Goal: Book appointment/travel/reservation

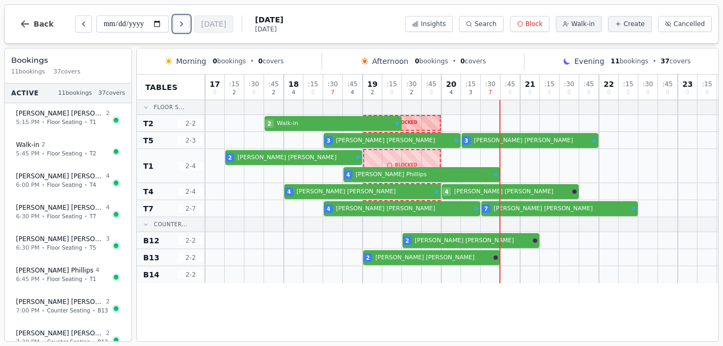
click at [179, 27] on icon "Next day" at bounding box center [181, 24] width 9 height 9
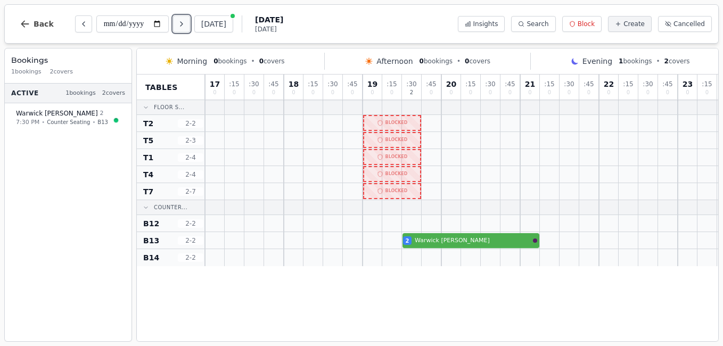
click at [179, 27] on icon "Next day" at bounding box center [181, 24] width 9 height 9
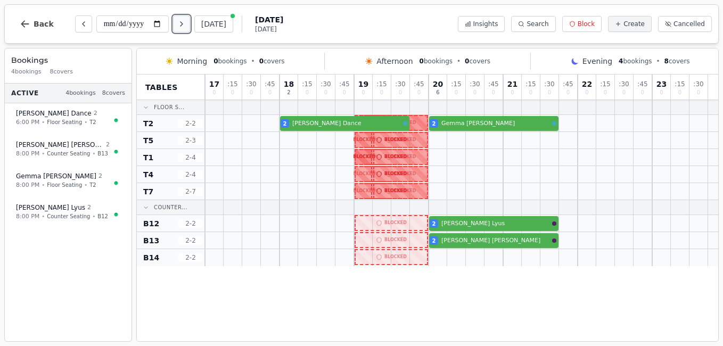
click at [179, 27] on icon "Next day" at bounding box center [181, 24] width 9 height 9
type input "**********"
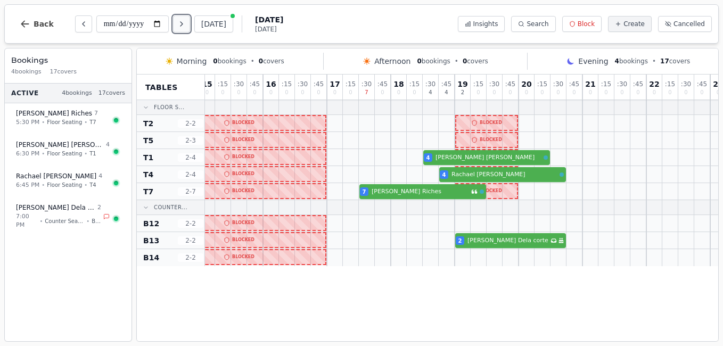
scroll to position [0, 206]
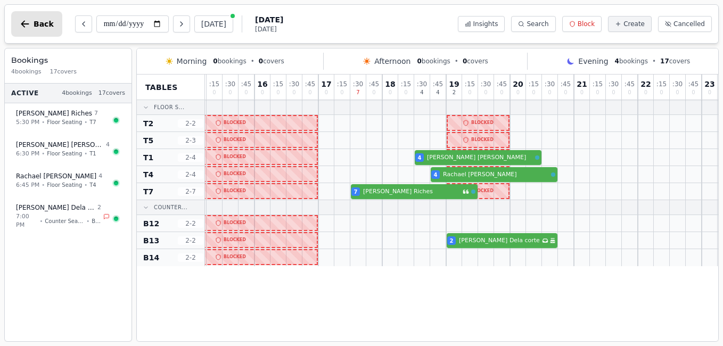
click at [23, 22] on icon "button" at bounding box center [25, 23] width 8 height 7
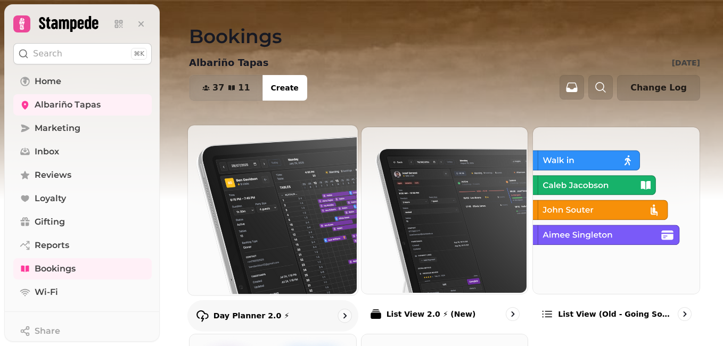
click at [305, 208] on img at bounding box center [272, 209] width 170 height 170
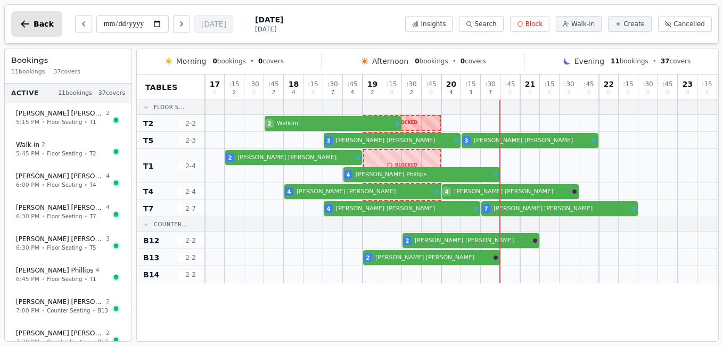
click at [24, 22] on icon "button" at bounding box center [25, 24] width 11 height 11
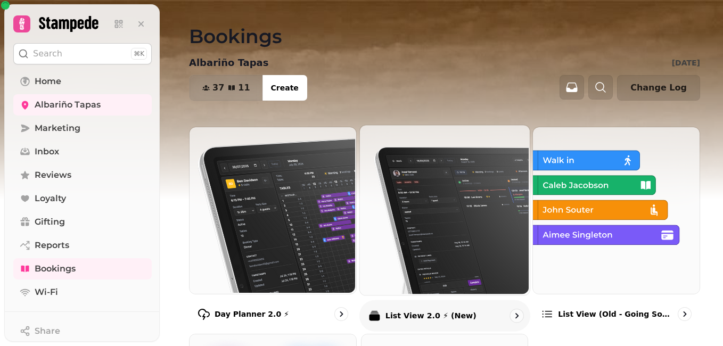
click at [434, 225] on img at bounding box center [443, 209] width 170 height 170
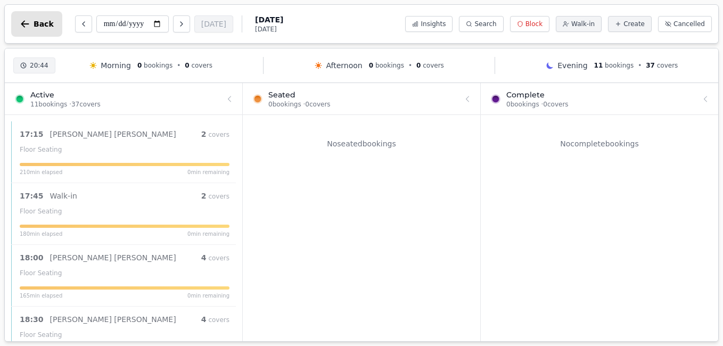
click at [23, 26] on icon "button" at bounding box center [25, 23] width 8 height 7
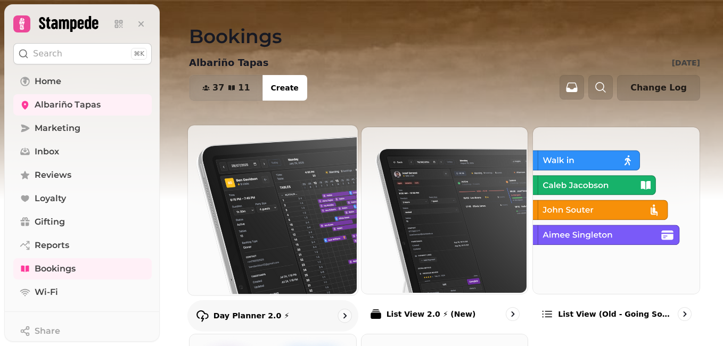
click at [252, 213] on img at bounding box center [272, 209] width 170 height 170
